Goal: Task Accomplishment & Management: Manage account settings

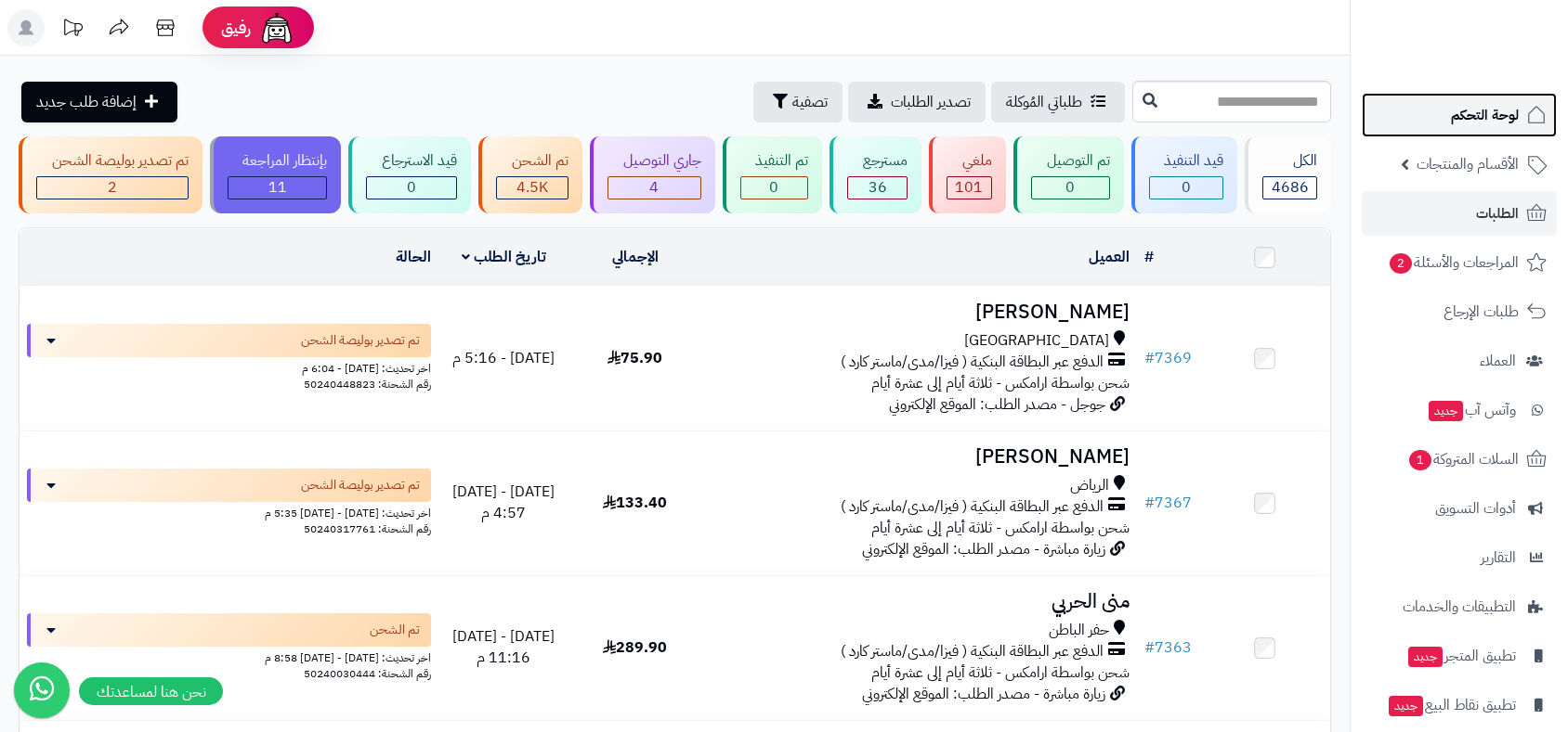
click at [1459, 109] on span "لوحة التحكم" at bounding box center [1485, 115] width 68 height 26
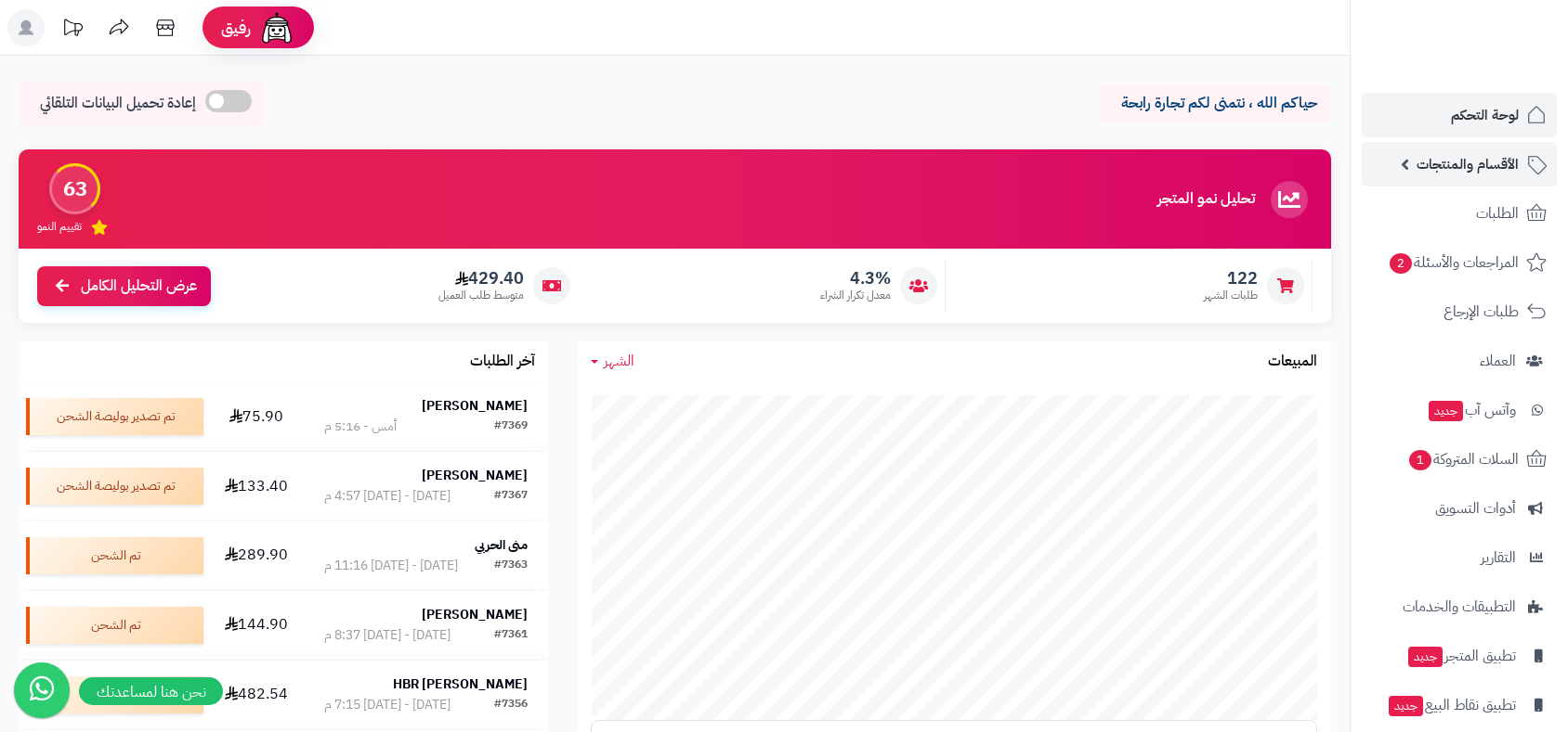
click at [1454, 165] on span "الأقسام والمنتجات" at bounding box center [1468, 164] width 102 height 26
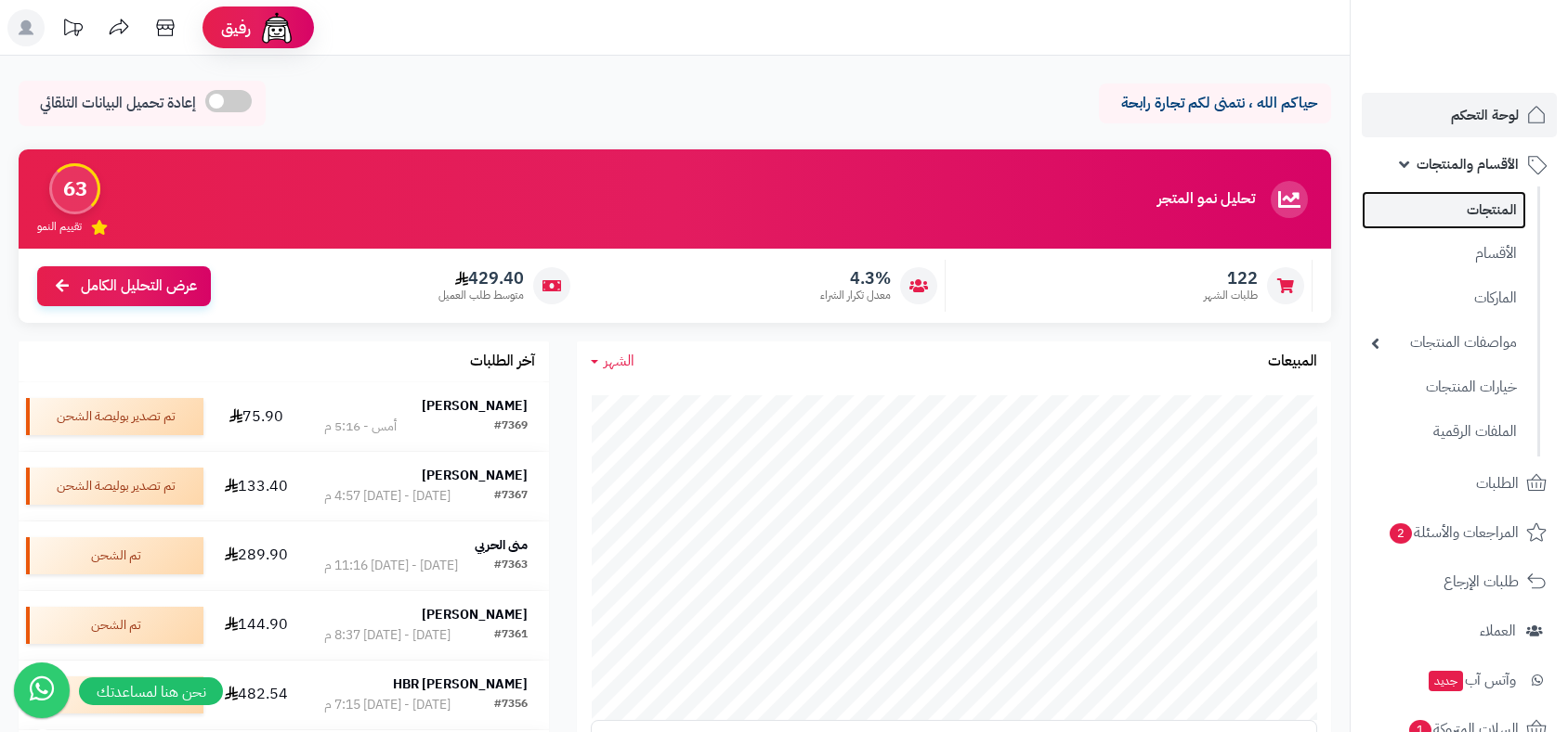
click at [1469, 206] on link "المنتجات" at bounding box center [1443, 210] width 164 height 38
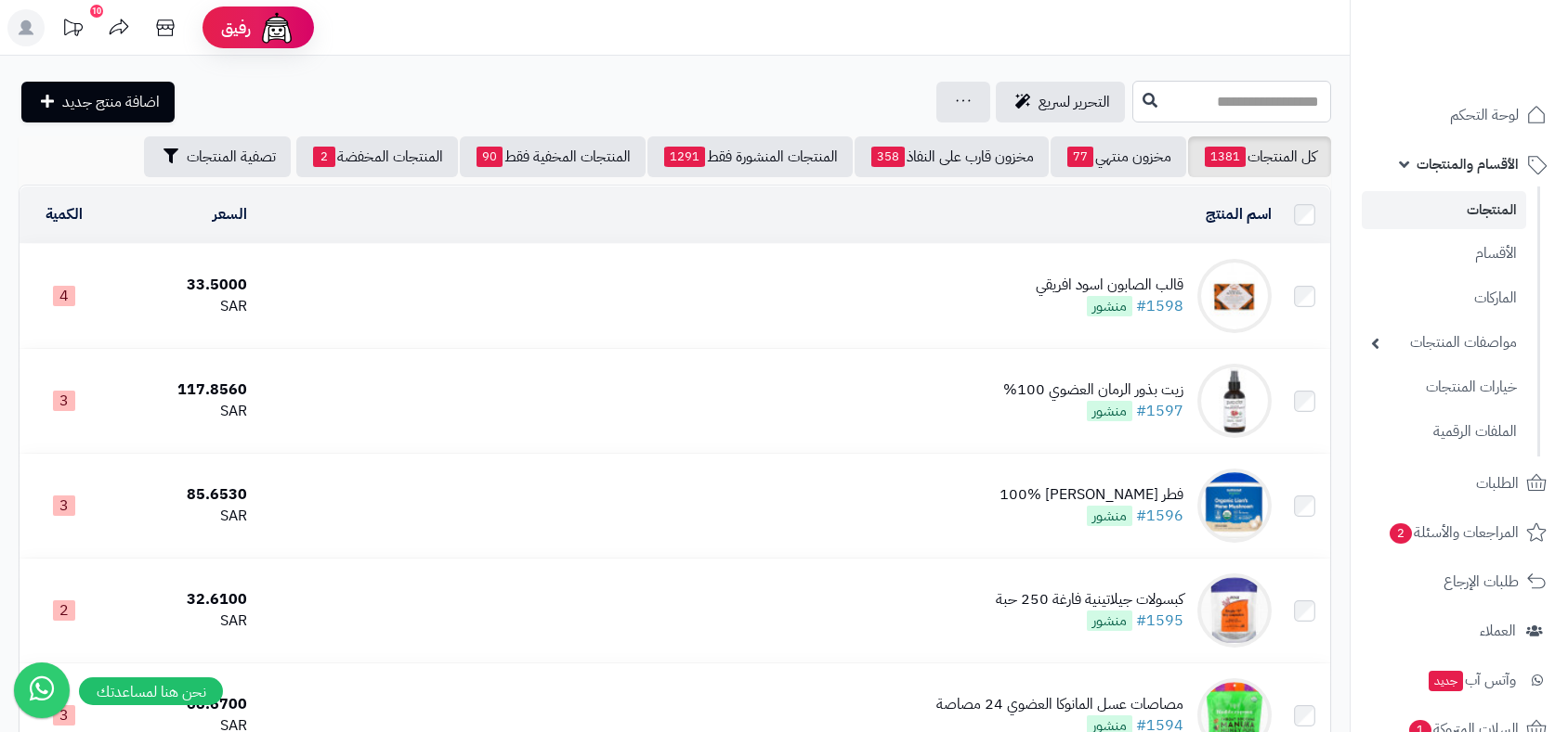
click at [1209, 109] on input "text" at bounding box center [1231, 101] width 198 height 42
type input "*"
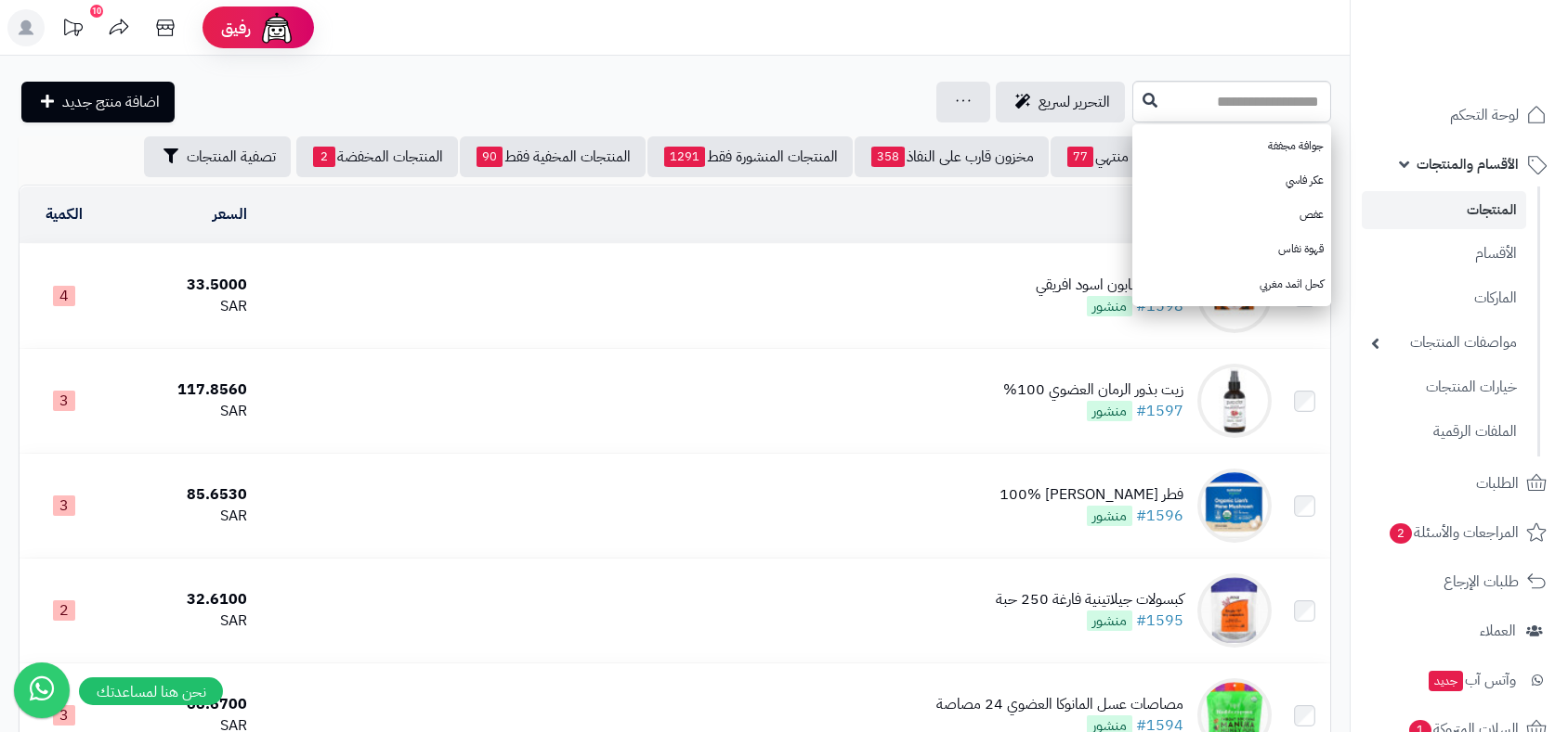
click at [773, 316] on td "قالب الصابون اسود افريقي #1598 منشور" at bounding box center [767, 296] width 1025 height 104
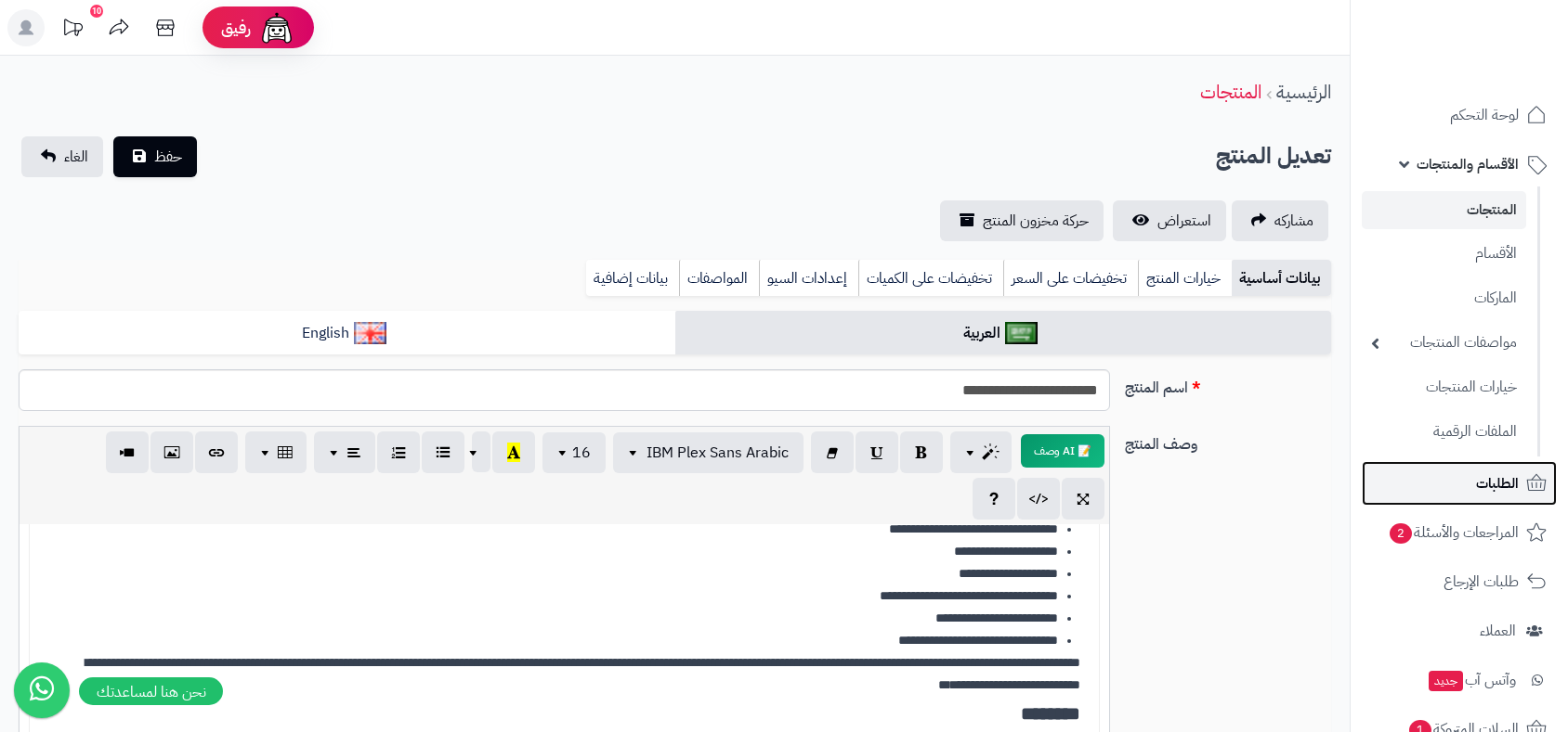
click at [1494, 481] on span "الطلبات" at bounding box center [1497, 484] width 43 height 26
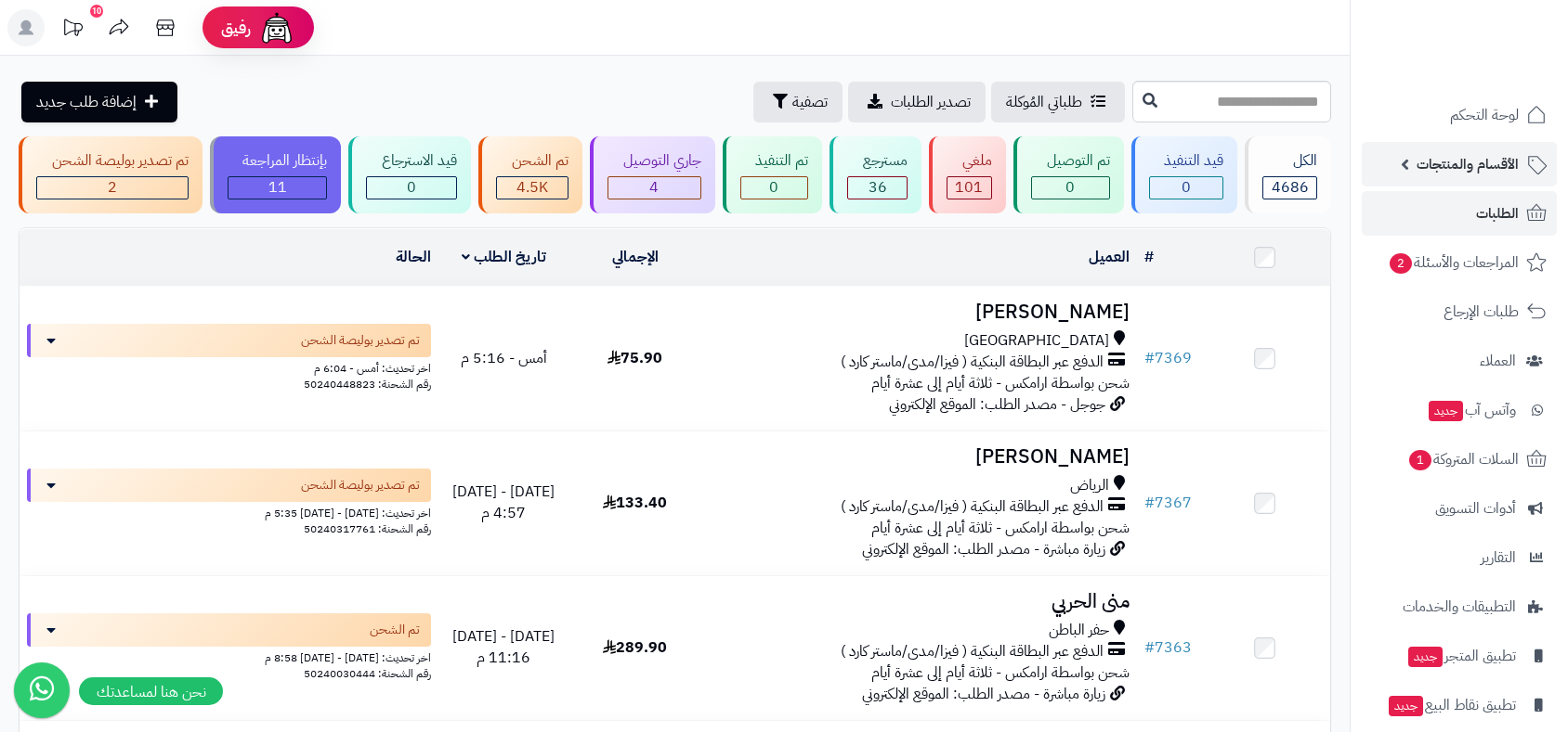
click at [1440, 163] on span "الأقسام والمنتجات" at bounding box center [1468, 164] width 102 height 26
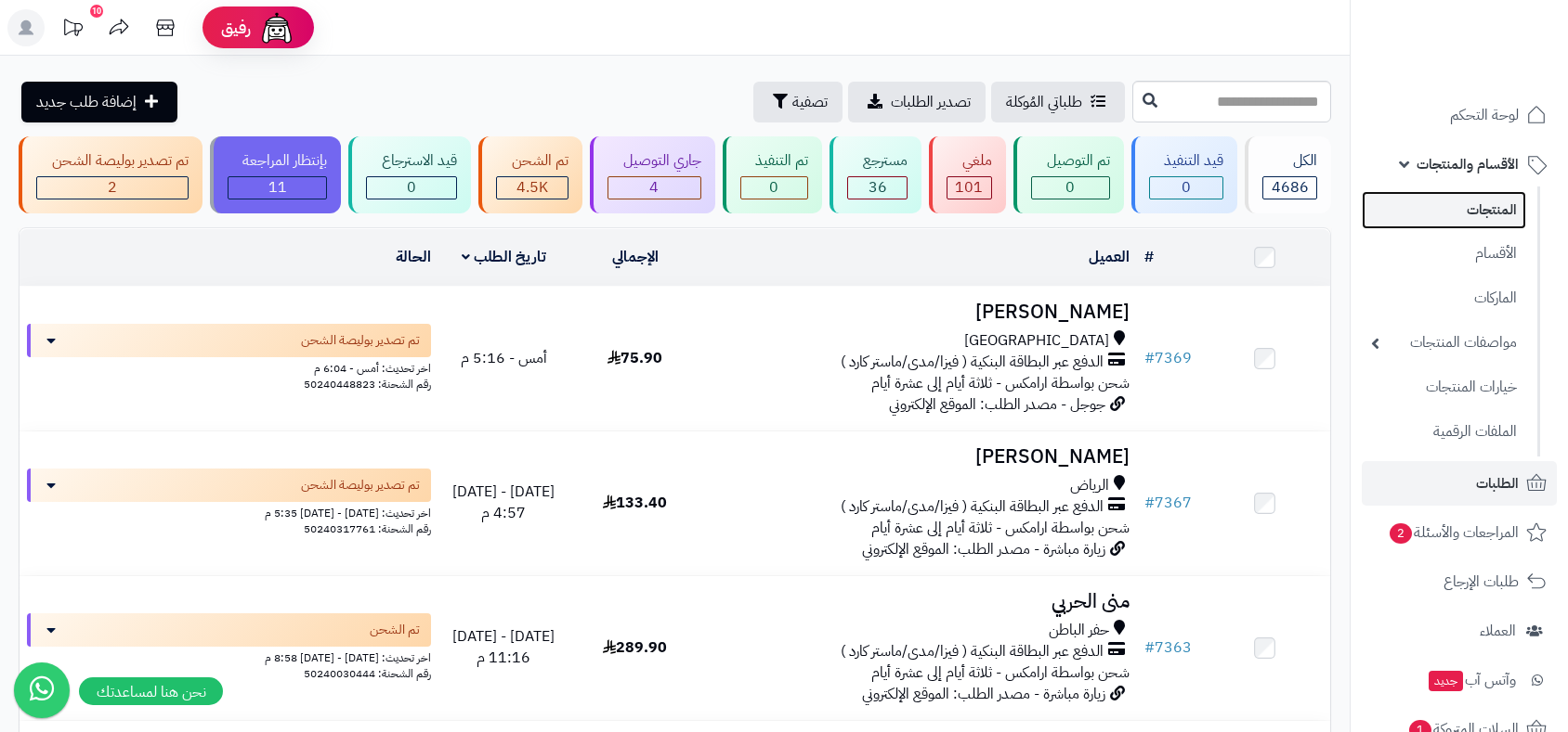
click at [1482, 216] on link "المنتجات" at bounding box center [1443, 210] width 164 height 38
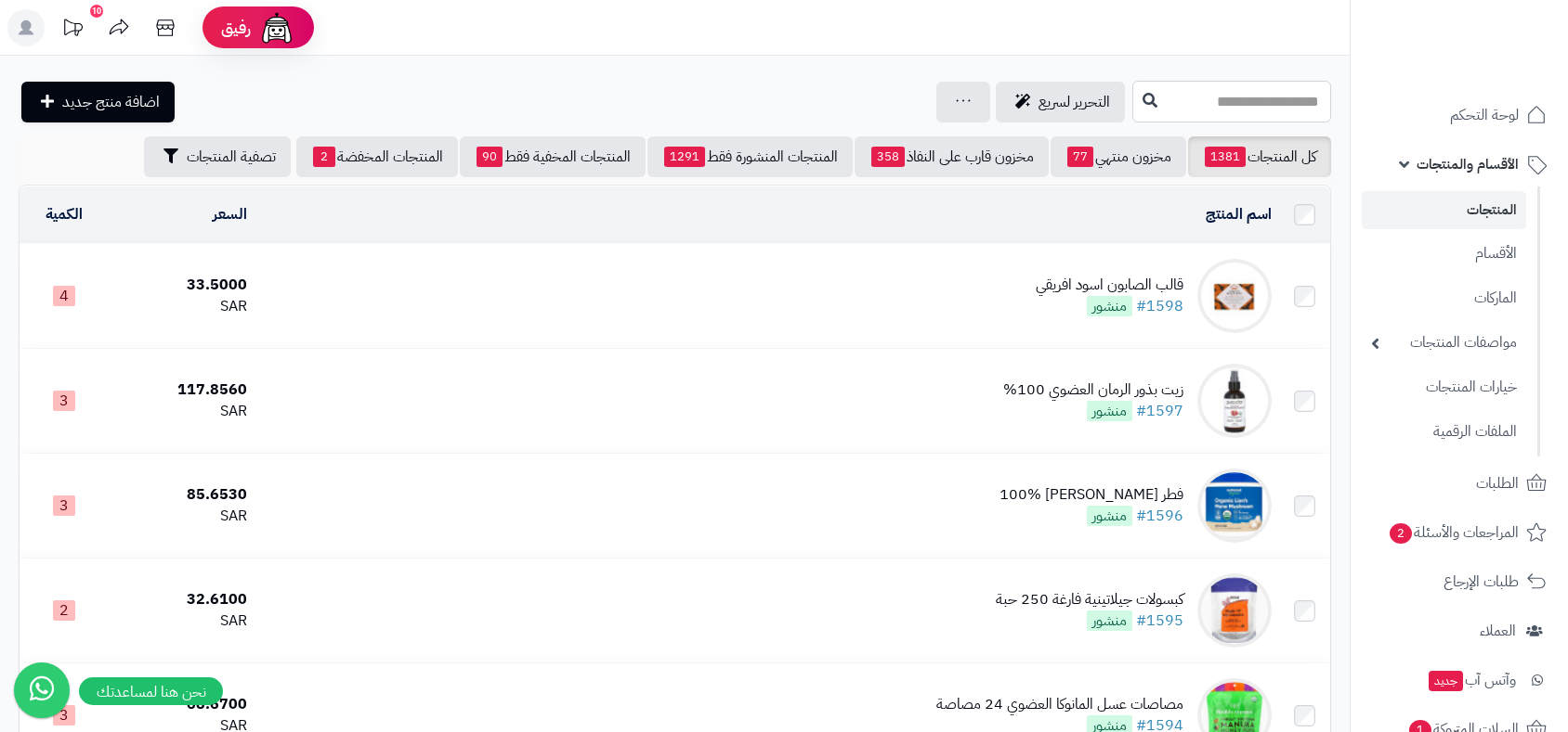
click at [1159, 98] on input "text" at bounding box center [1231, 101] width 198 height 42
type input "******"
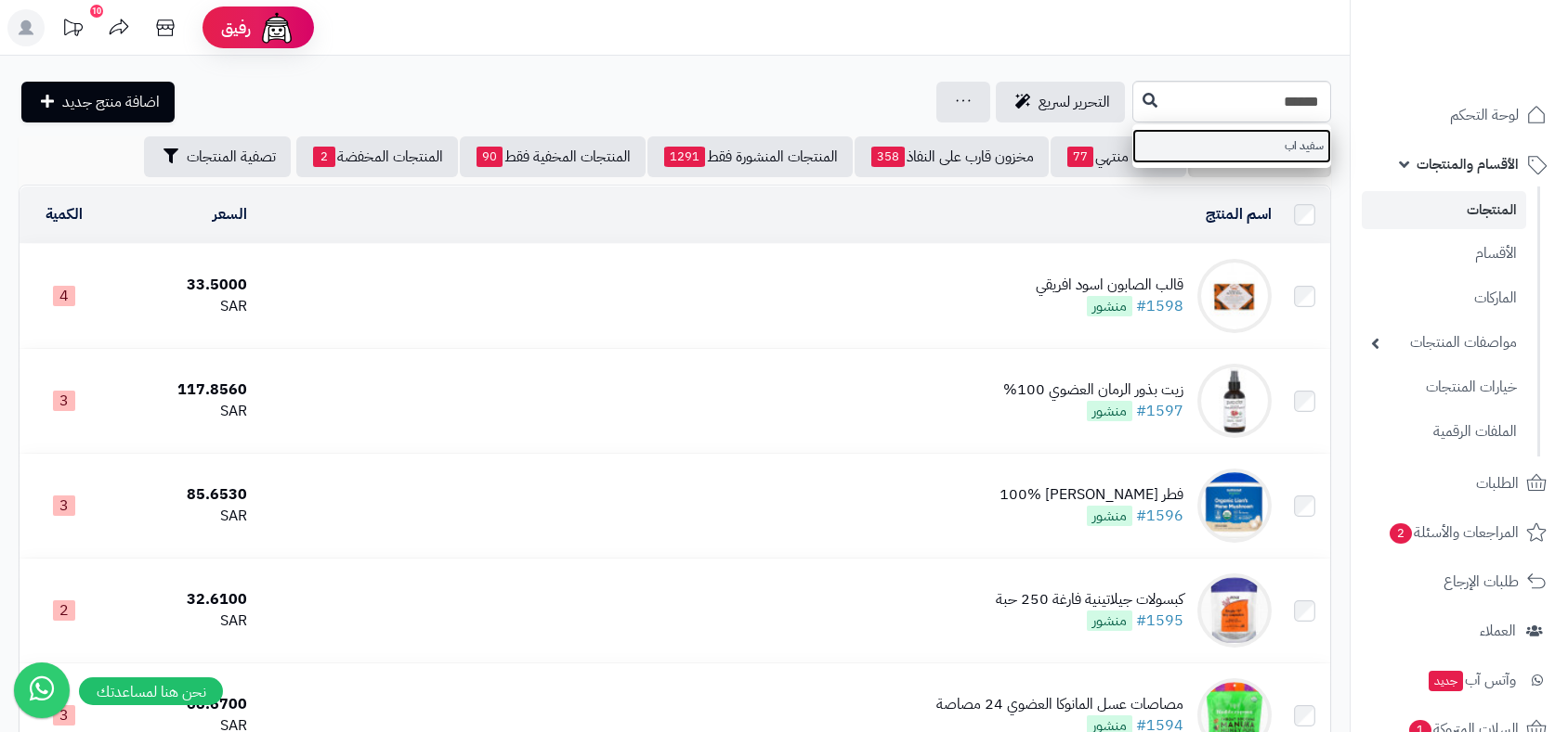
click at [1301, 151] on link "سفيد اب" at bounding box center [1231, 146] width 198 height 34
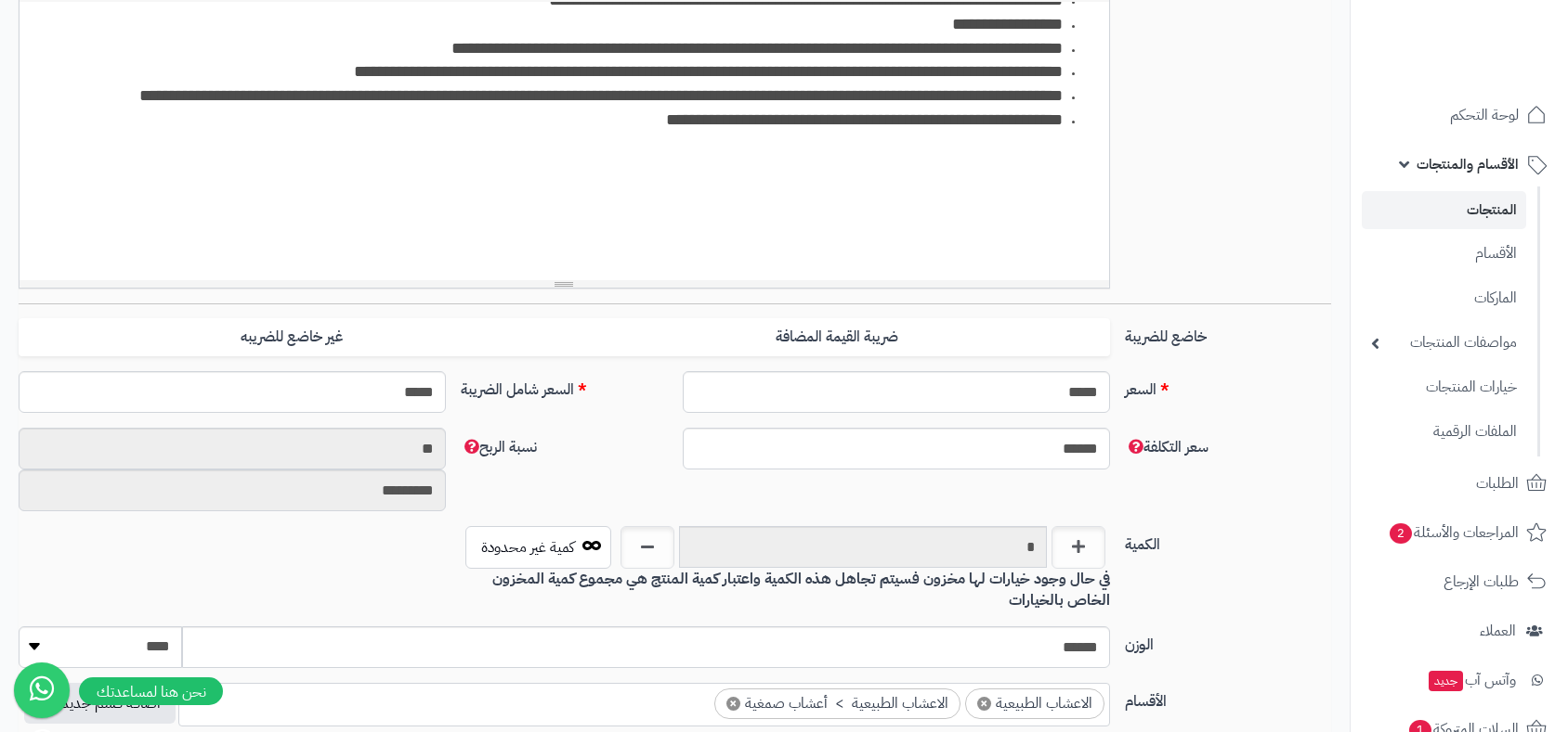
scroll to position [618, 0]
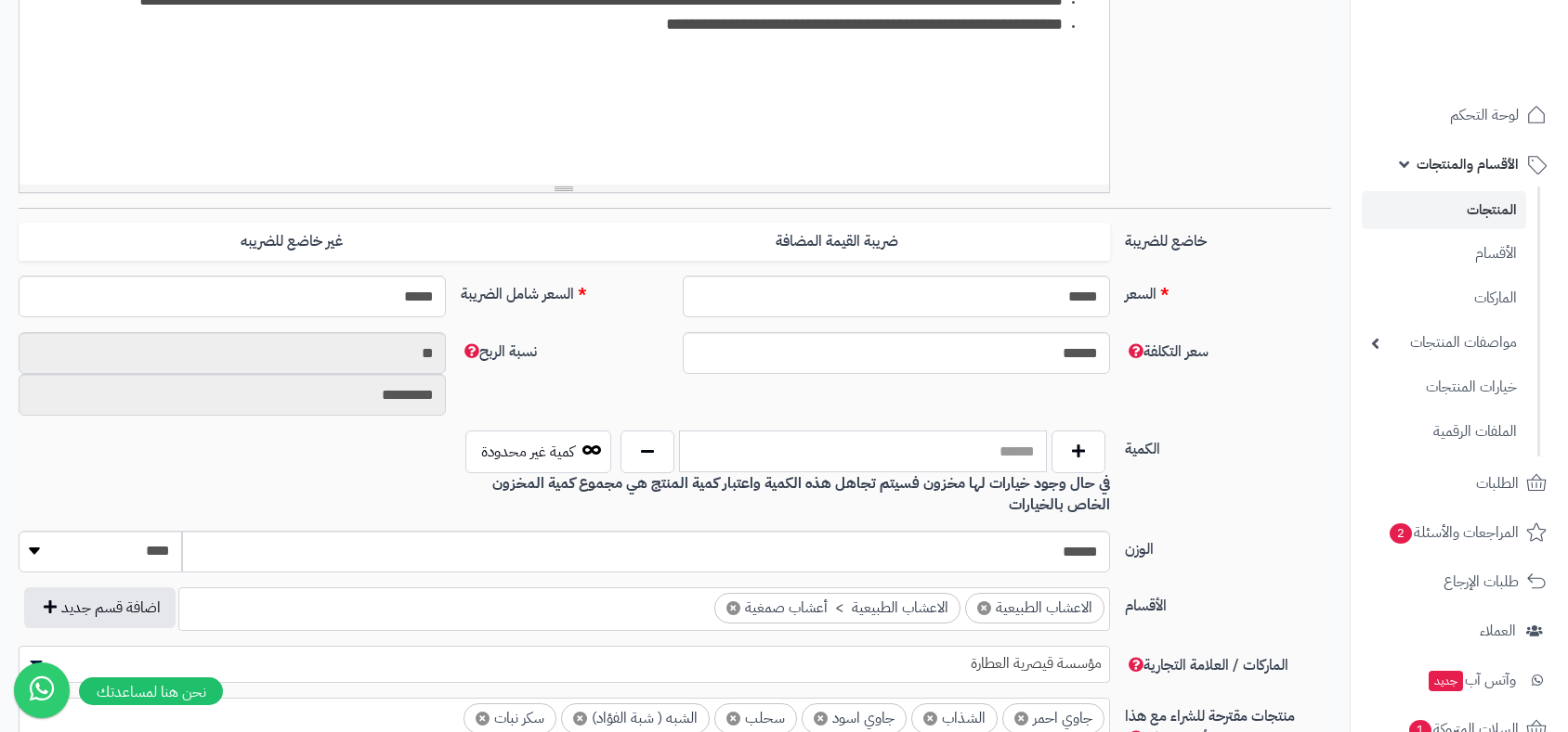
click at [932, 452] on input "text" at bounding box center [863, 451] width 368 height 42
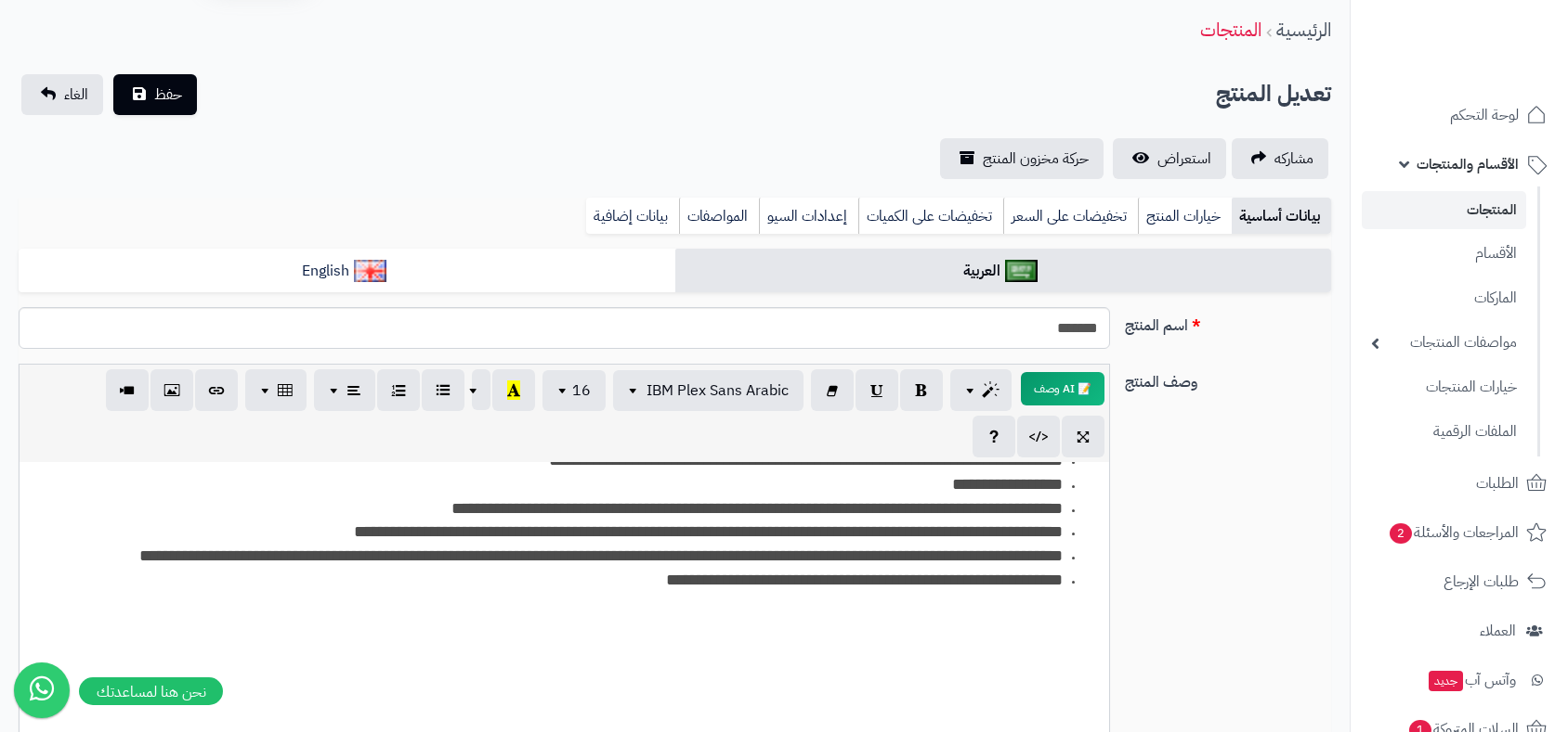
scroll to position [0, 0]
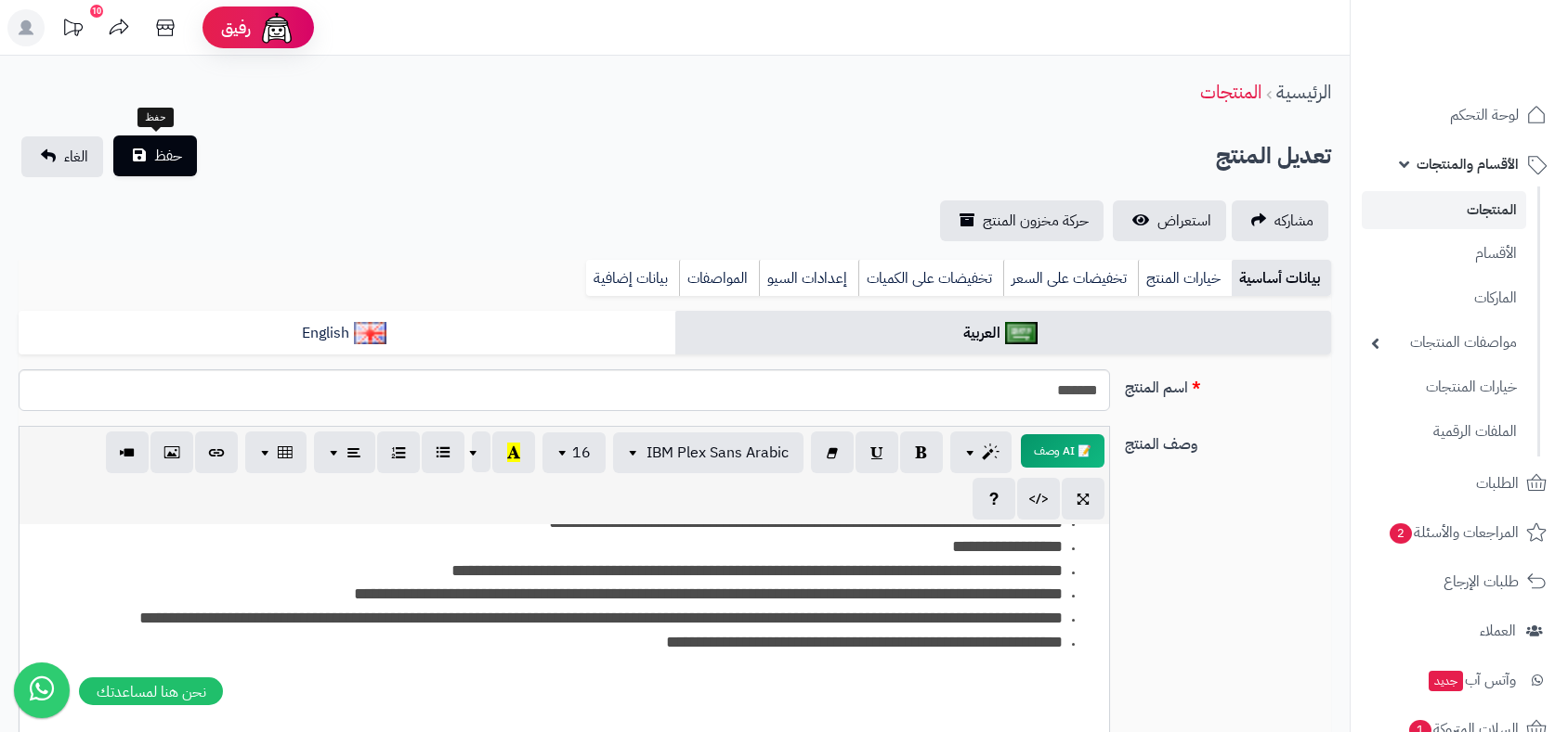
type input "*"
click at [159, 160] on span "حفظ" at bounding box center [168, 156] width 27 height 23
